Goal: Download file/media

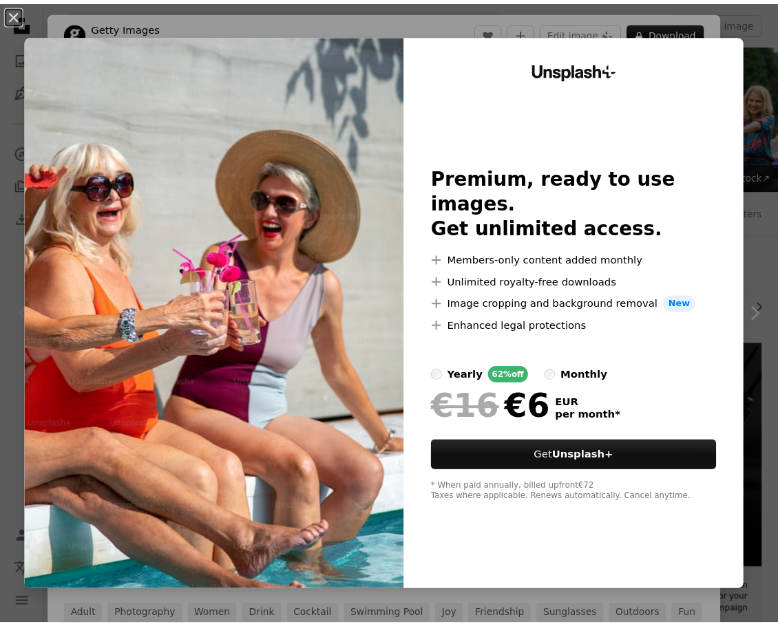
scroll to position [275, 0]
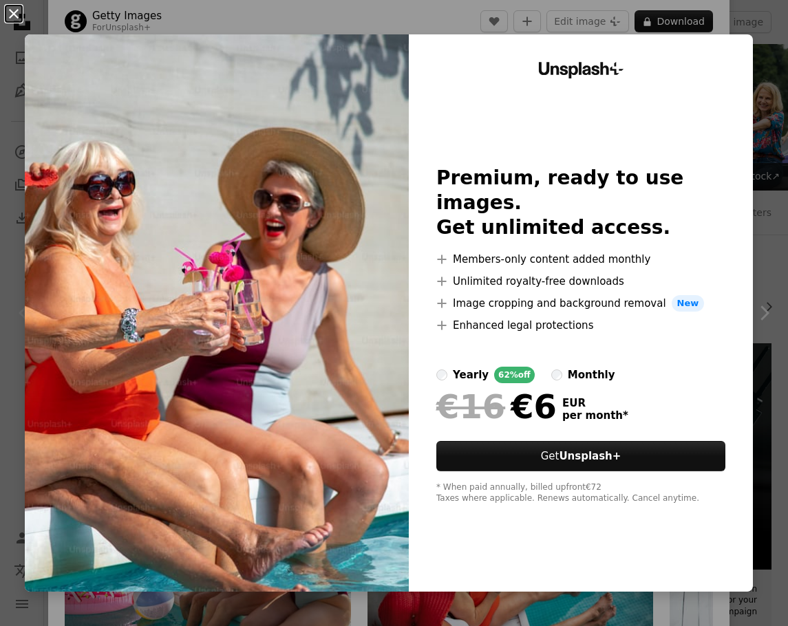
click at [17, 10] on button "An X shape" at bounding box center [14, 14] width 17 height 17
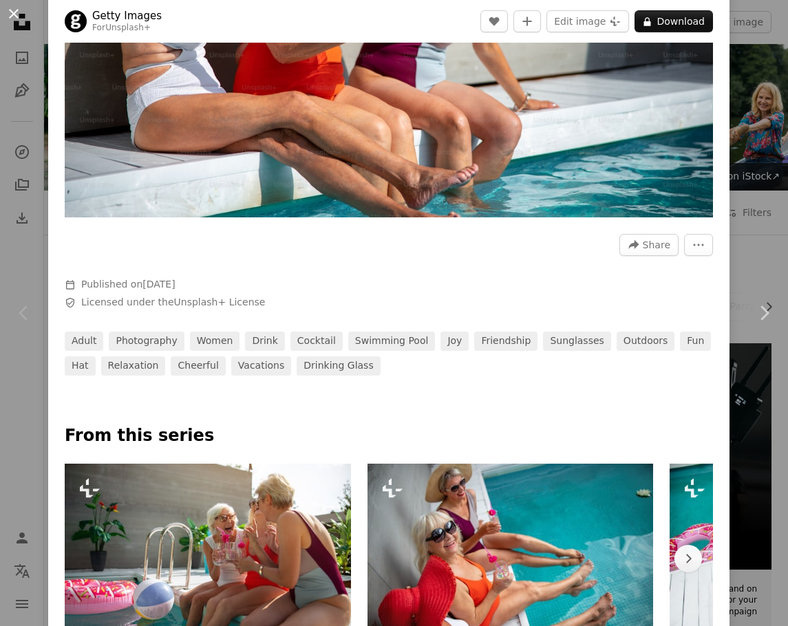
click at [17, 10] on button "An X shape" at bounding box center [14, 14] width 17 height 17
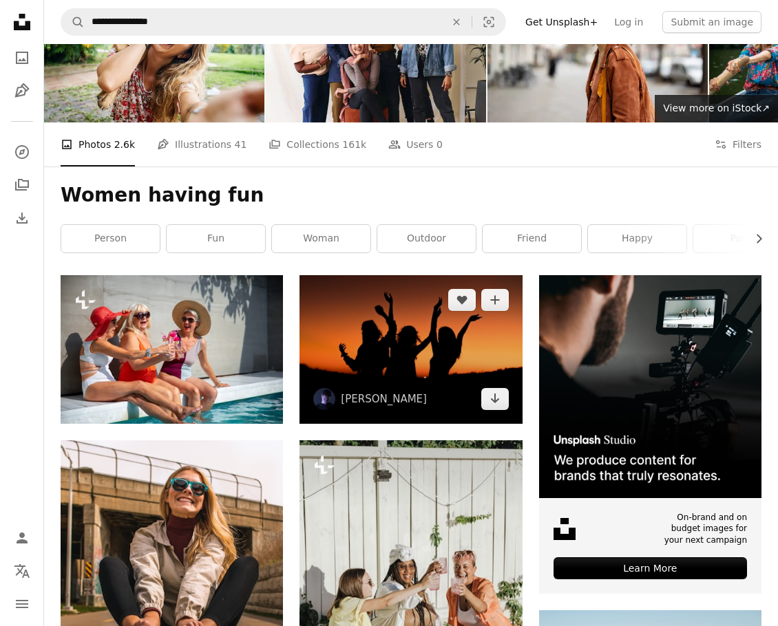
scroll to position [275, 0]
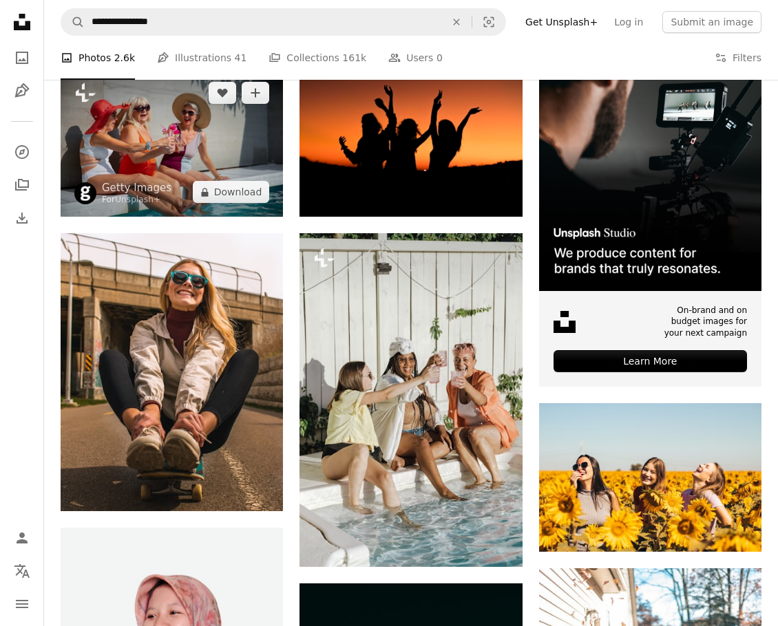
click at [182, 156] on img at bounding box center [172, 142] width 222 height 149
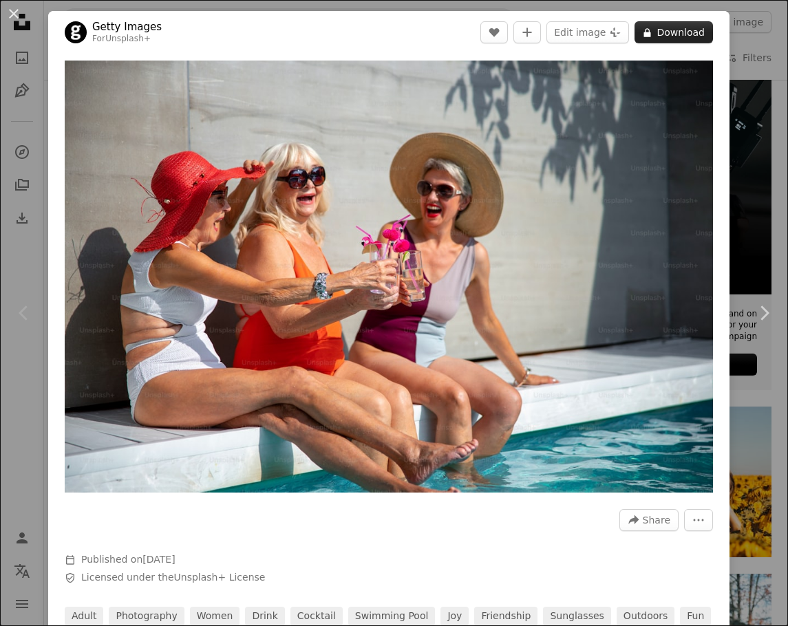
click at [670, 28] on button "A lock Download" at bounding box center [674, 32] width 78 height 22
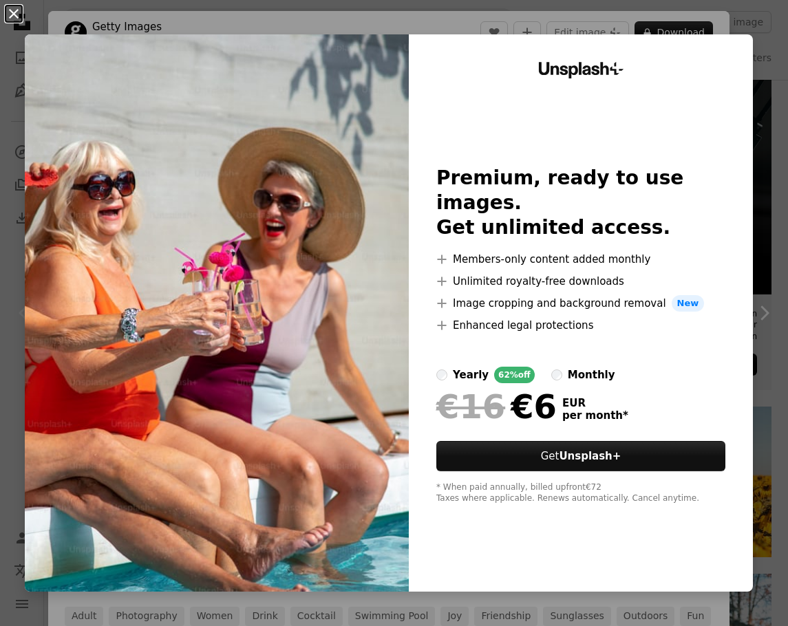
click at [17, 13] on button "An X shape" at bounding box center [14, 14] width 17 height 17
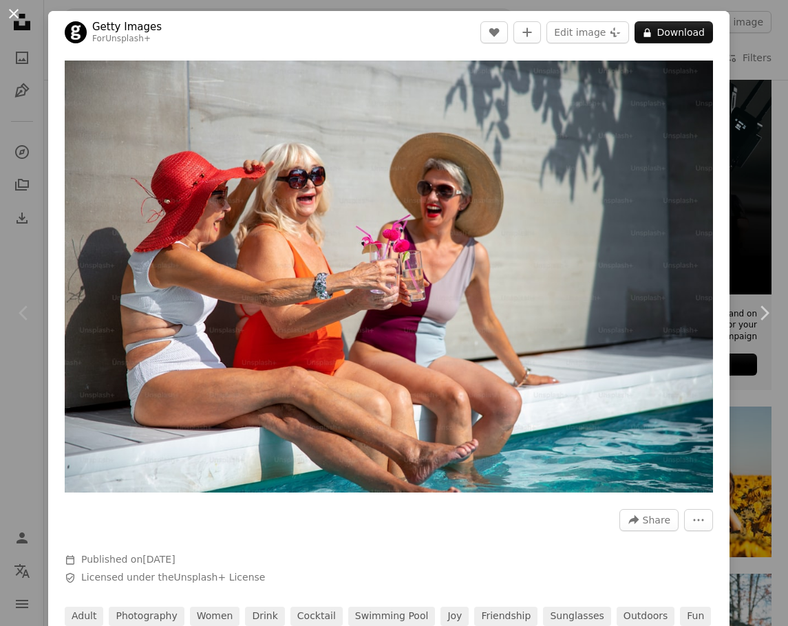
click at [15, 10] on button "An X shape" at bounding box center [14, 14] width 17 height 17
